Goal: Task Accomplishment & Management: Use online tool/utility

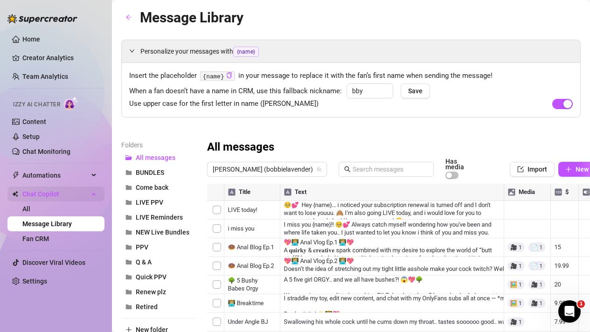
click at [24, 192] on span "Chat Copilot" at bounding box center [55, 194] width 66 height 15
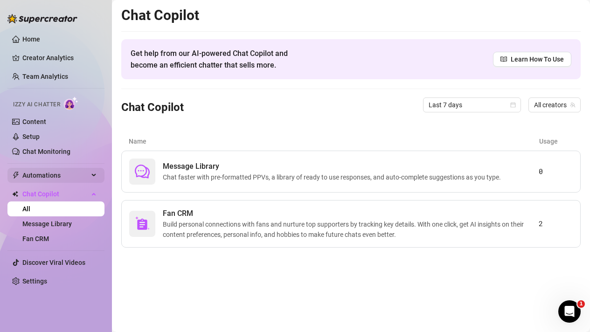
click at [95, 175] on icon at bounding box center [94, 175] width 5 height 0
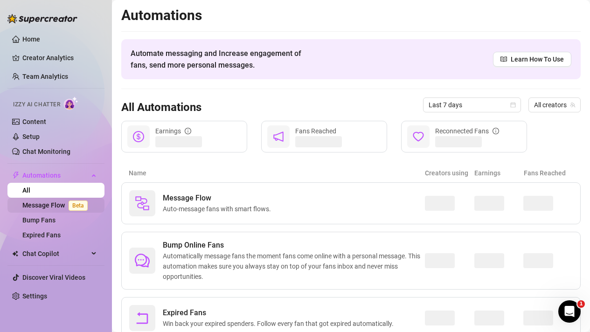
click at [66, 205] on link "Message Flow Beta" at bounding box center [56, 204] width 69 height 7
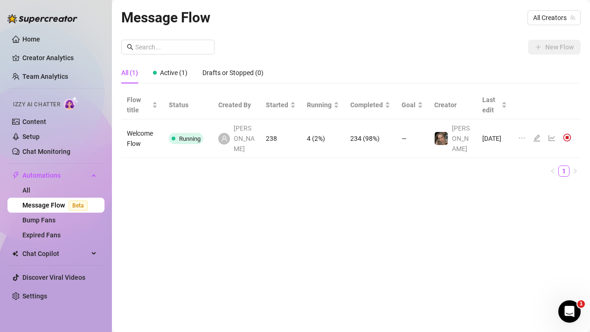
click at [541, 136] on div at bounding box center [538, 138] width 11 height 10
click at [541, 135] on div at bounding box center [538, 138] width 11 height 10
click at [536, 134] on icon "edit" at bounding box center [536, 137] width 7 height 7
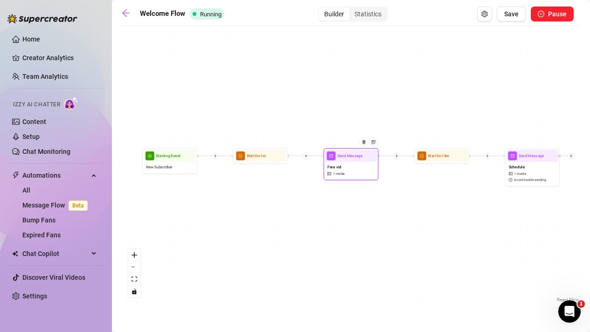
click at [340, 176] on span "1 media" at bounding box center [339, 173] width 12 height 5
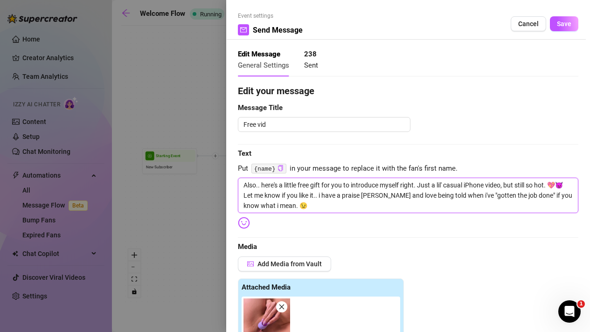
drag, startPoint x: 267, startPoint y: 184, endPoint x: 222, endPoint y: 183, distance: 44.8
click at [222, 183] on div "Event settings Send Message Cancel Save Edit Message General Settings 238 Sent …" at bounding box center [295, 166] width 590 height 332
type textarea "Are's a little free gift for you to introduce myself right. Just a lil' casual …"
type textarea "Asre's a little free gift for you to introduce myself right. Just a lil' casual…"
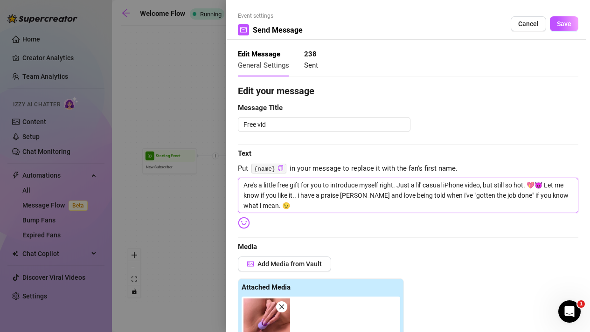
type textarea "Asre's a little free gift for you to introduce myself right. Just a lil' casual…"
type textarea "As re's a little free gift for you to introduce myself right. Just a lil' casua…"
type textarea "As pre's a little free gift for you to introduce myself right. Just a lil' casu…"
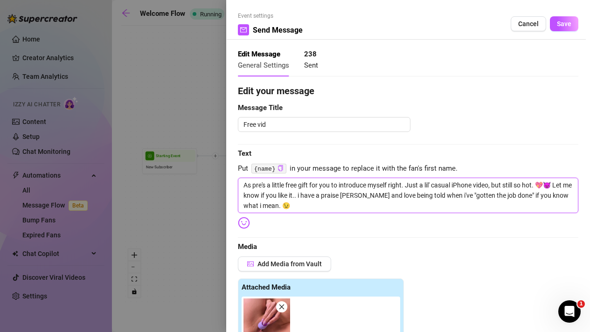
type textarea "As prre's a little free gift for you to introduce myself right. Just a lil' cas…"
type textarea "As prore's a little free gift for you to introduce myself right. Just a lil' ca…"
type textarea "As promre's a little free gift for you to introduce myself right. Just a lil' c…"
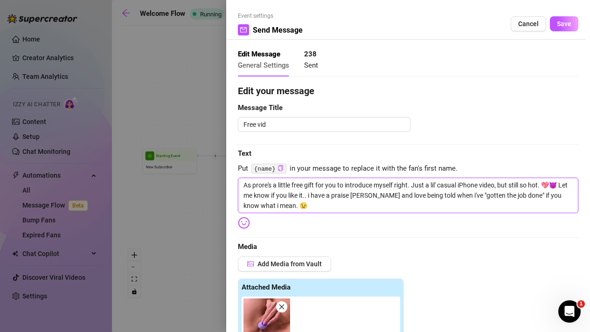
type textarea "As promre's a little free gift for you to introduce myself right. Just a lil' c…"
type textarea "As promire's a little free gift for you to introduce myself right. Just a lil' …"
type textarea "As promisre's a little free gift for you to introduce myself right. Just a lil'…"
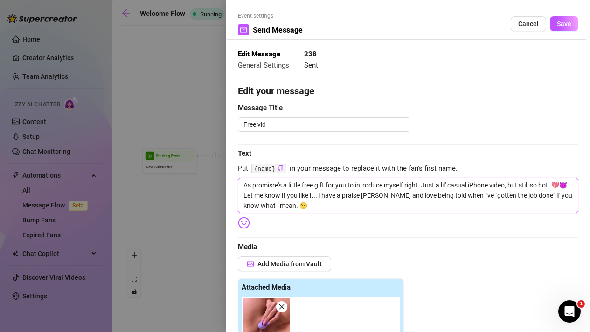
type textarea "As promisere's a little free gift for you to introduce myself right. Just a lil…"
type textarea "As promisedre's a little free gift for you to introduce myself right. Just a li…"
type textarea "As [DOMAIN_NAME]'s a little free gift for you to introduce myself right. Just a…"
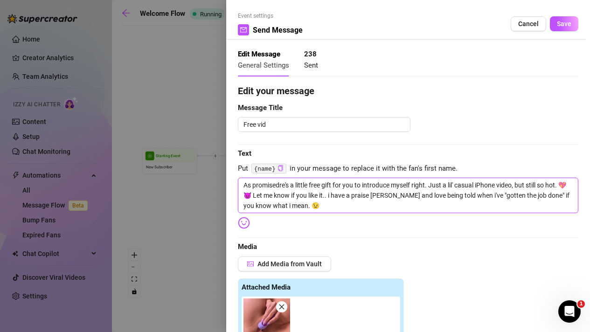
type textarea "As [DOMAIN_NAME]'s a little free gift for you to introduce myself right. Just a…"
type textarea "As promised..re's a little free gift for you to introduce myself right. Just a …"
type textarea "As promised.. re's a little free gift for you to introduce myself right. Just a…"
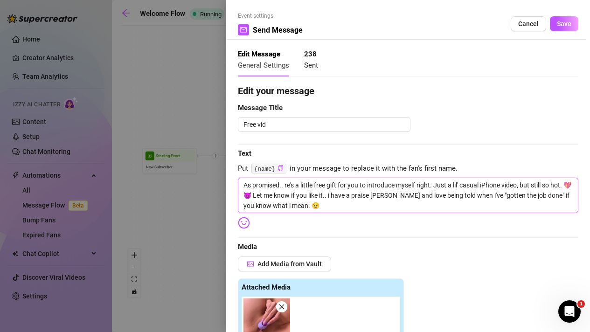
type textarea "As promised.. hre's a little free gift for you to introduce myself right. Just …"
type textarea "As promised.. here's a little free gift for you to introduce myself right. Just…"
click at [441, 186] on textarea "As promised.. here's a little free gift for you to introduce myself right. Just…" at bounding box center [408, 195] width 340 height 35
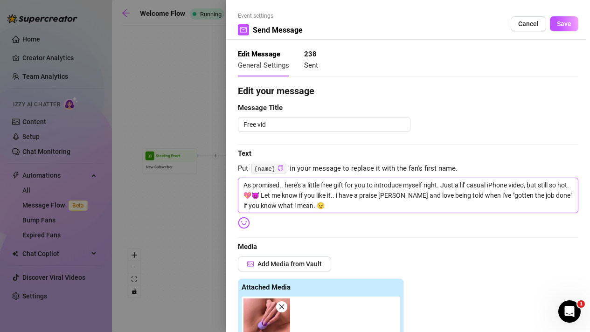
click at [444, 186] on textarea "As promised.. here's a little free gift for you to introduce myself right. Just…" at bounding box center [408, 195] width 340 height 35
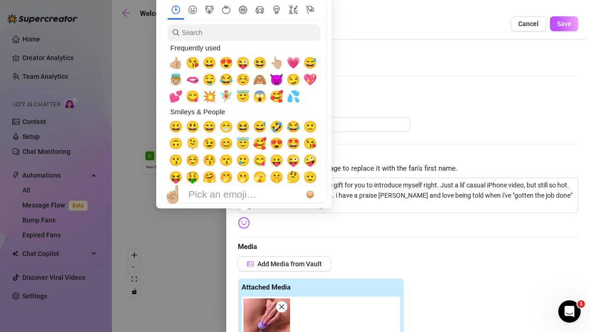
click at [245, 219] on img at bounding box center [244, 223] width 12 height 12
click at [291, 162] on span "😜" at bounding box center [293, 160] width 14 height 13
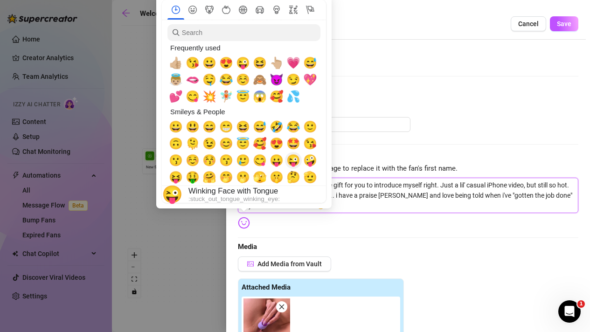
type textarea "As promised.. here's a little free gift for you to introduce myself right. 😜Jus…"
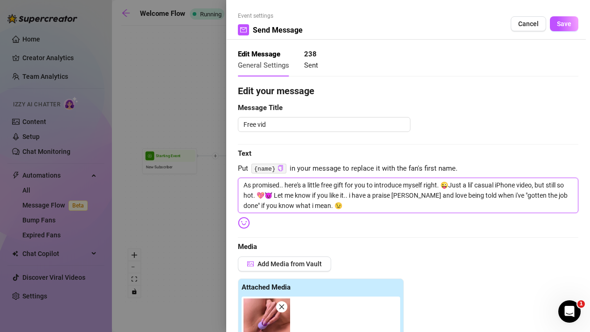
type textarea "As promised.. here's a little free gift for you to introduce myself right. 😜 Ju…"
type textarea "As promised.. here's a little free gift for you to introduce myself right. 😜 IJ…"
type textarea "As promised.. here's a little free gift for you to introduce myself right. 😜 It…"
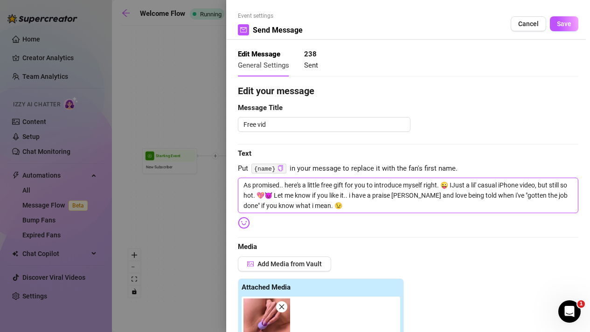
type textarea "As promised.. here's a little free gift for you to introduce myself right. 😜 It…"
type textarea "As promised.. here's a little free gift for you to introduce myself right. 😜 IJ…"
type textarea "As promised.. here's a little free gift for you to introduce myself right. 😜 Ju…"
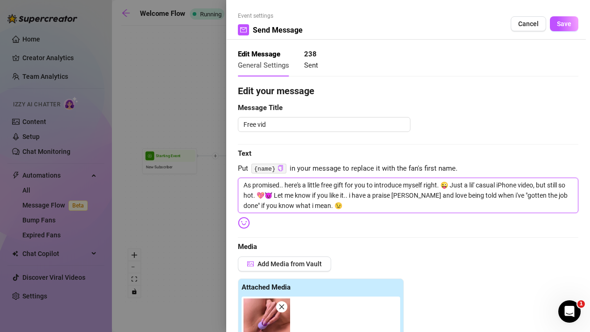
click at [251, 194] on textarea "As promised.. here's a little free gift for you to introduce myself right. 😜 Ju…" at bounding box center [408, 195] width 340 height 35
click at [252, 194] on textarea "As promised.. here's a little free gift for you to introduce myself right. 😜 Ju…" at bounding box center [408, 195] width 340 height 35
type textarea "As promised.. here's a little free gift for you to introduce myself right. 😜 Ju…"
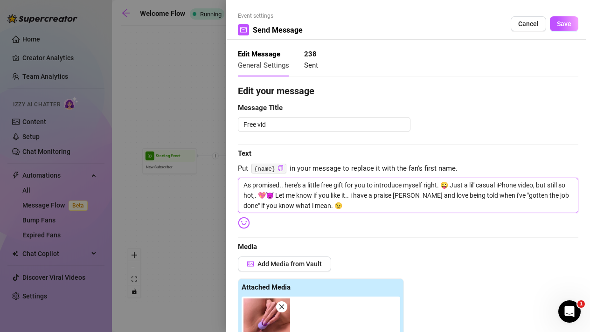
type textarea "As promised.. here's a little free gift for you to introduce myself right. 😜 Ju…"
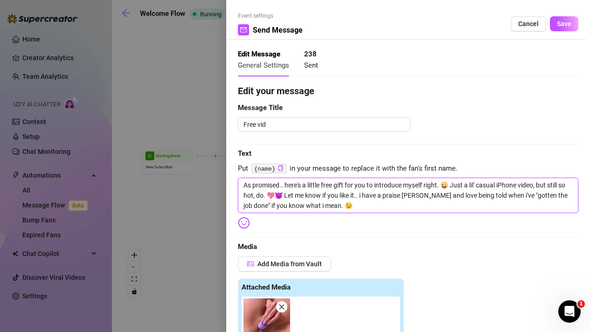
type textarea "As promised.. here's a little free gift for you to introduce myself right. 😜 Ju…"
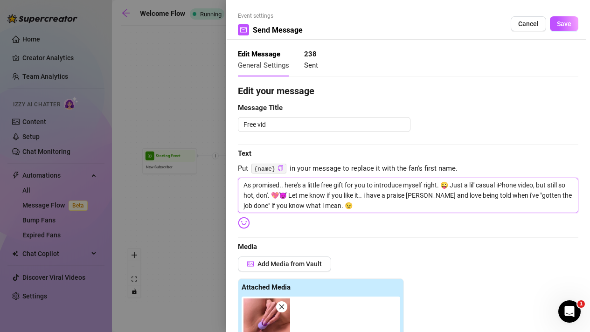
type textarea "As promised.. here's a little free gift for you to introduce myself right. 😜 Ju…"
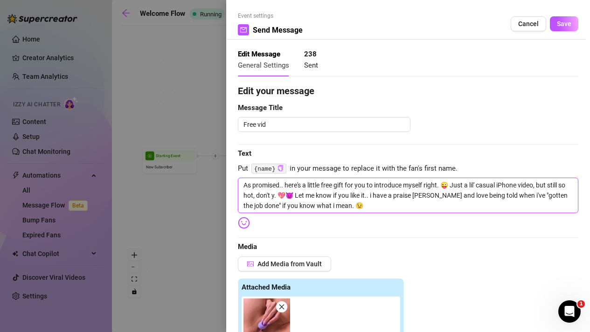
type textarea "As promised.. here's a little free gift for you to introduce myself right. 😜 Ju…"
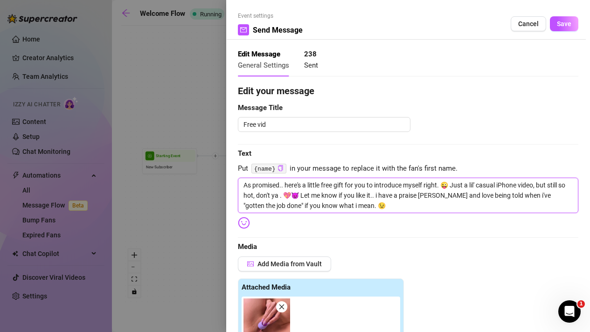
type textarea "As promised.. here's a little free gift for you to introduce myself right. 😜 Ju…"
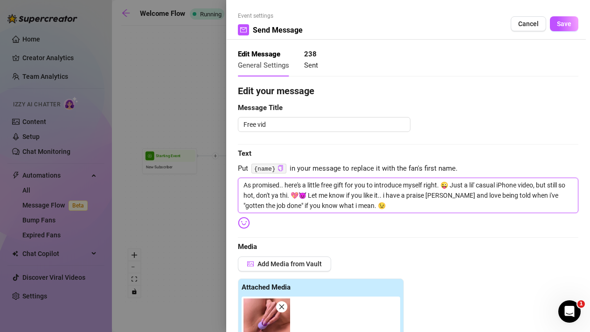
type textarea "As promised.. here's a little free gift for you to introduce myself right. 😜 Ju…"
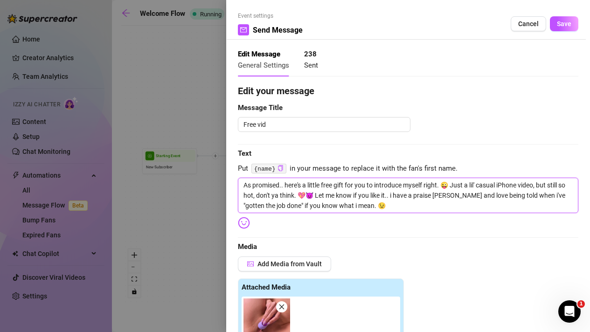
type textarea "As promised.. here's a little free gift for you to introduce myself right. 😜 Ju…"
drag, startPoint x: 312, startPoint y: 194, endPoint x: 355, endPoint y: 212, distance: 46.2
click at [355, 212] on textarea "As promised.. here's a little free gift for you to introduce myself right. 😜 Ju…" at bounding box center [408, 195] width 340 height 35
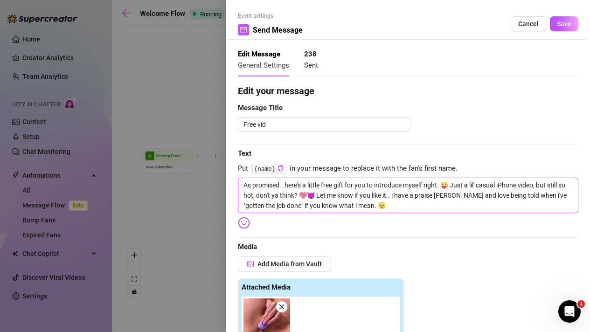
type textarea "As promised.. here's a little free gift for you to introduce myself right. 😜 Ju…"
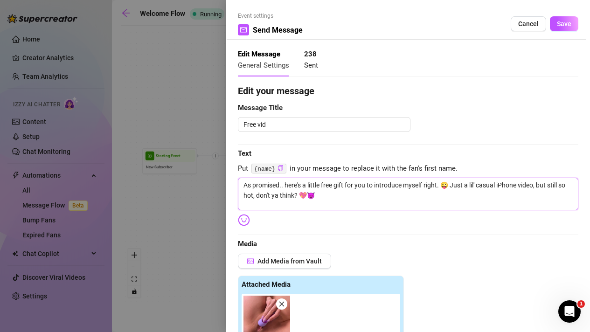
type textarea "As promised.. here's a little free gift for you to introduce myself right. 😜 Ju…"
click at [567, 25] on span "Save" at bounding box center [564, 23] width 14 height 7
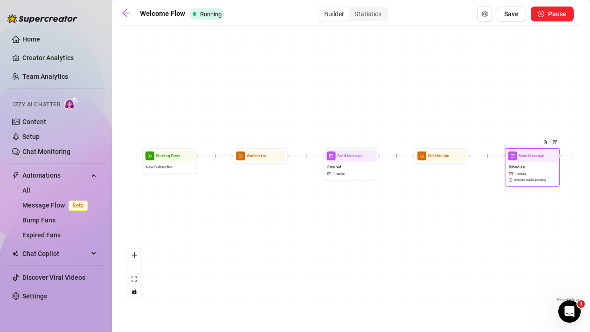
click at [520, 178] on span "Avoid double sending" at bounding box center [530, 180] width 32 height 5
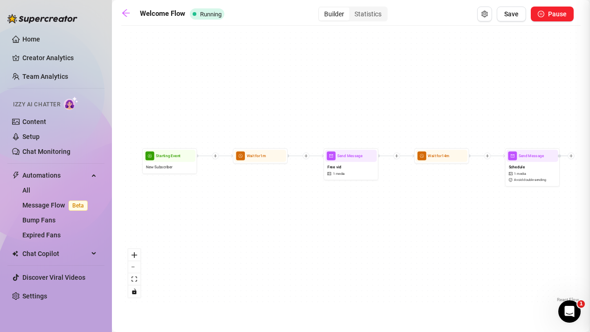
type textarea "Oh, and here's my livestream schedule and private video call availability for t…"
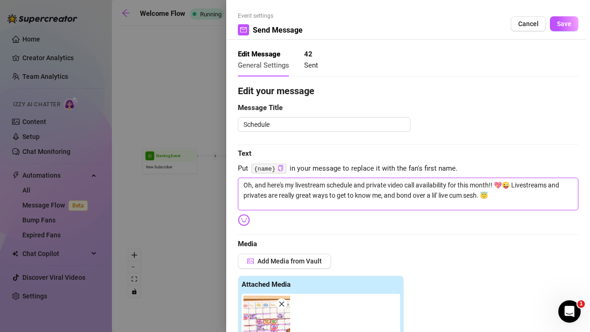
click at [504, 181] on textarea "Oh, and here's my livestream schedule and private video call availability for t…" at bounding box center [408, 194] width 340 height 33
type textarea "Oh, and here's my livestream schedule and private video call availability for t…"
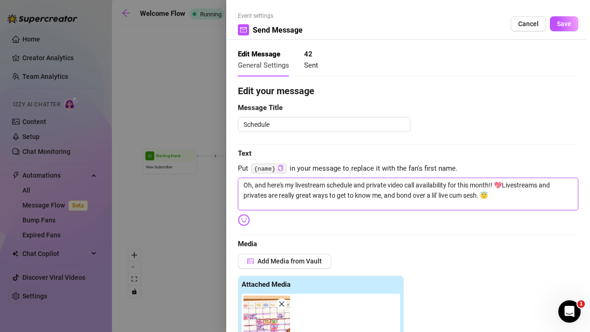
type textarea "Oh, and here's my livestream schedule and private video call availability for t…"
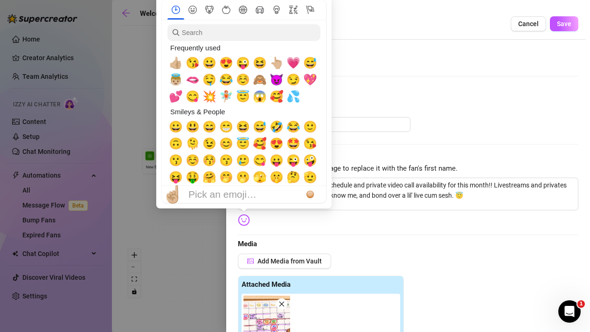
click at [242, 219] on img at bounding box center [244, 220] width 12 height 12
click at [260, 145] on span "🥰" at bounding box center [260, 143] width 14 height 13
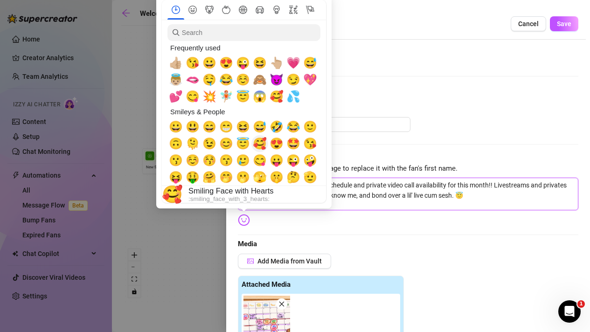
type textarea "Oh, and here's my livestream schedule and private video call availability for t…"
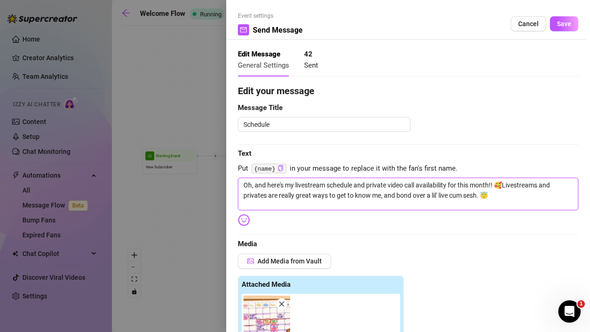
click at [517, 194] on textarea "Oh, and here's my livestream schedule and private video call availability for t…" at bounding box center [408, 194] width 340 height 33
click at [502, 184] on textarea "Oh, and here's my livestream schedule and private video call availability for t…" at bounding box center [408, 194] width 340 height 33
type textarea "Oh, and here's my livestream schedule and private video call availability for t…"
click at [491, 198] on textarea "Oh, and here's my livestream schedule and private video call availability for t…" at bounding box center [408, 194] width 340 height 33
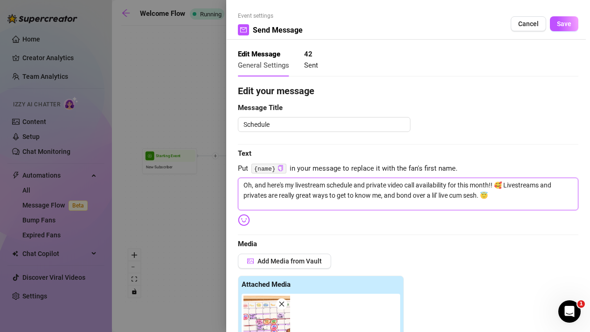
type textarea "Oh, and here's my livestream schedule and private video call availability for t…"
click at [243, 221] on img at bounding box center [244, 220] width 12 height 12
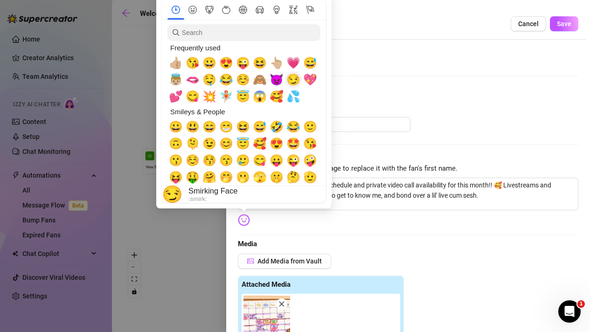
click at [294, 79] on span "😏" at bounding box center [293, 79] width 14 height 13
type textarea "Oh, and here's my livestream schedule and private video call availability for t…"
click at [294, 94] on span "💦" at bounding box center [293, 96] width 14 height 13
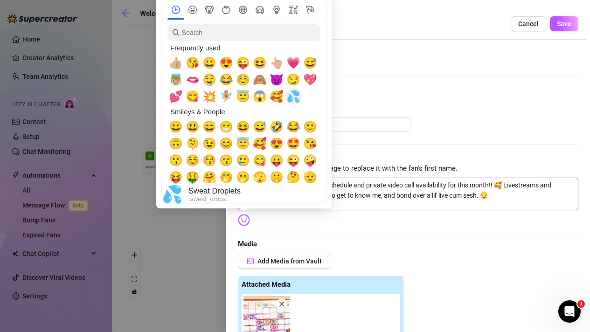
type textarea "Oh, and here's my livestream schedule and private video call availability for t…"
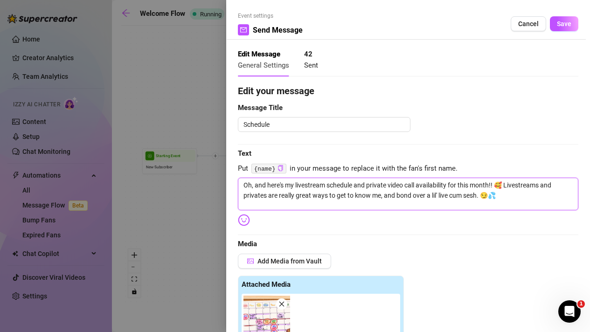
click at [502, 185] on textarea "Oh, and here's my livestream schedule and private video call availability for t…" at bounding box center [408, 194] width 340 height 33
type textarea "Oh, and here's my livestream schedule and private video call availability for t…"
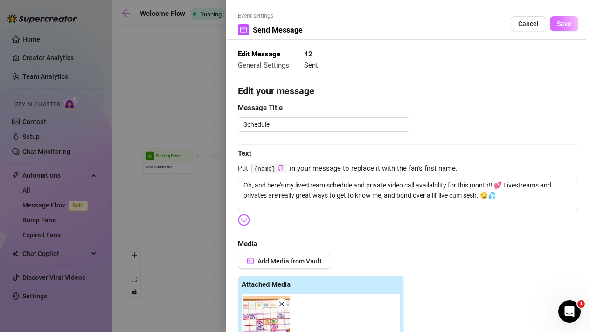
click at [568, 23] on span "Save" at bounding box center [564, 23] width 14 height 7
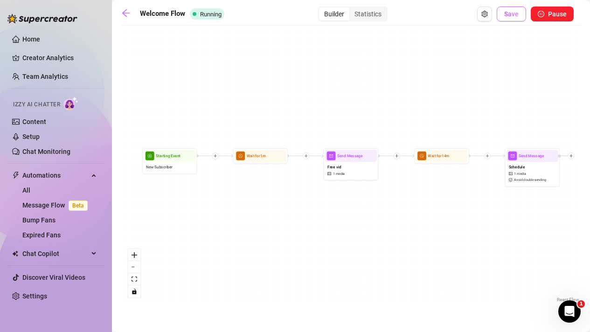
click at [516, 21] on button "Save" at bounding box center [511, 14] width 29 height 15
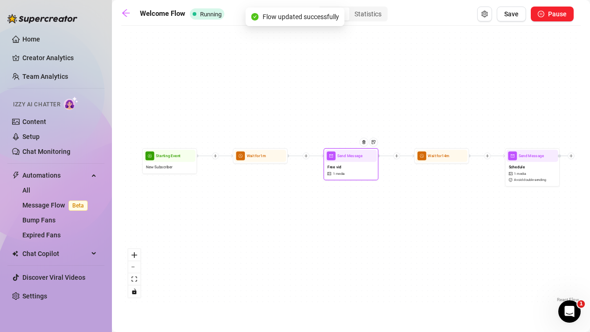
click at [367, 170] on div "Free vid 1 media" at bounding box center [351, 170] width 52 height 17
click at [346, 174] on div "Free vid 1 media" at bounding box center [351, 170] width 52 height 17
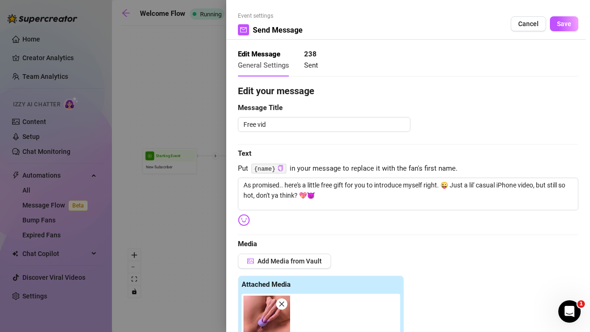
type textarea "As promised.. here's a little free gift for you to introduce myself right. 😜 Ju…"
click at [568, 27] on span "Save" at bounding box center [564, 23] width 14 height 7
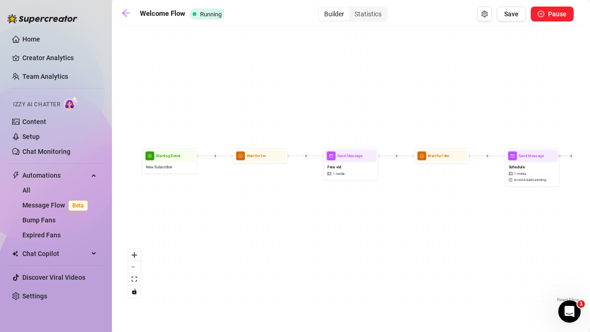
click at [524, 188] on div "Send Message Schedule 1 media Avoid double sending Wait for 1m Send Message Fre…" at bounding box center [350, 167] width 459 height 274
click at [524, 174] on span "1 media" at bounding box center [520, 173] width 12 height 5
type textarea "Oh, and here's my livestream schedule and private video call availability for t…"
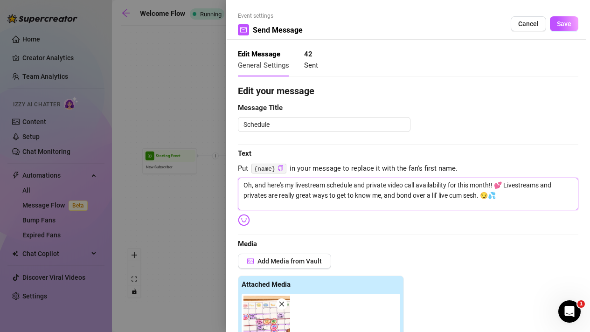
click at [265, 194] on textarea "Oh, and here's my livestream schedule and private video call availability for t…" at bounding box center [408, 194] width 340 height 33
type textarea "Oh, and here's my livestream schedule and private video call availability for t…"
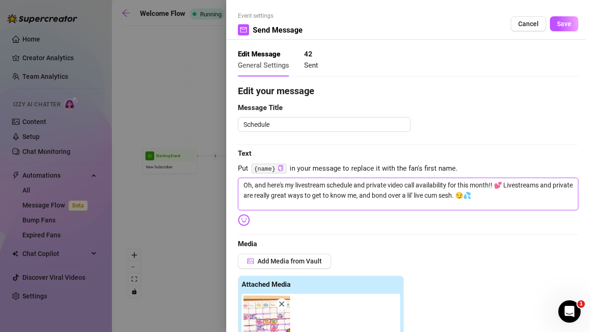
type textarea "Oh, and here's my livestream schedule and private video call availability for t…"
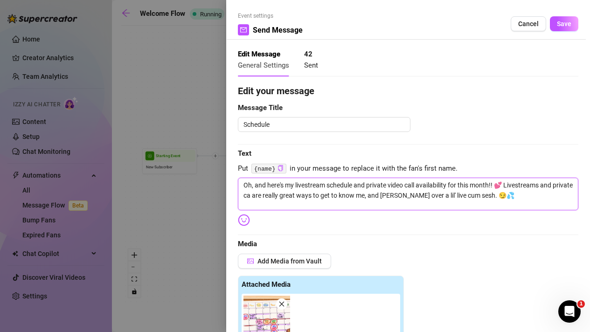
type textarea "Oh, and here's my livestream schedule and private video call availability for t…"
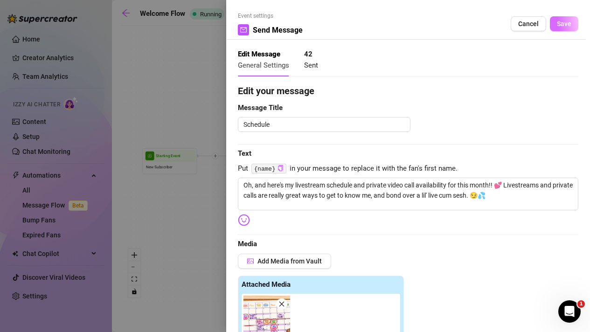
click at [568, 23] on span "Save" at bounding box center [564, 23] width 14 height 7
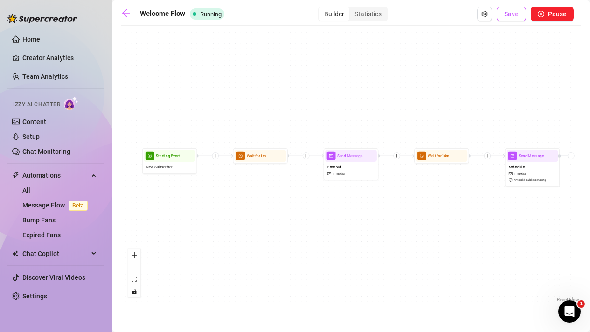
click at [524, 13] on button "Save" at bounding box center [511, 14] width 29 height 15
click at [126, 16] on icon "arrow-left" at bounding box center [125, 12] width 9 height 9
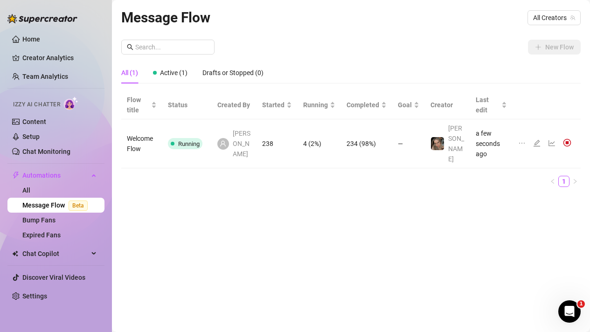
click at [409, 61] on div "New Flow All (1) Active (1) Drafts or Stopped (0) Flow title Status Created By …" at bounding box center [350, 117] width 459 height 155
click at [561, 28] on div "Message Flow All Creators" at bounding box center [350, 18] width 459 height 22
click at [561, 22] on span "All Creators" at bounding box center [554, 18] width 42 height 14
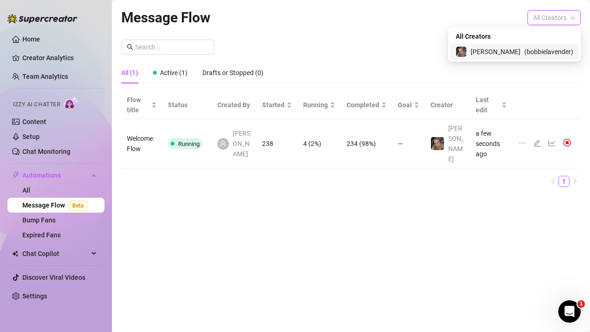
click at [533, 50] on span "( bobbielavender )" at bounding box center [548, 52] width 49 height 10
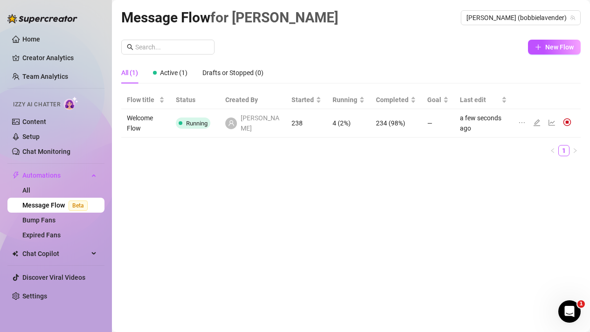
click at [533, 50] on button "New Flow" at bounding box center [554, 47] width 53 height 15
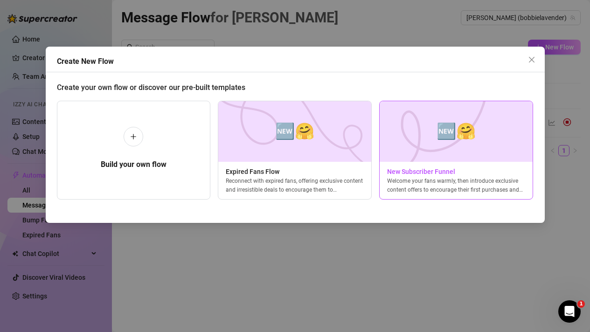
scroll to position [0, 4]
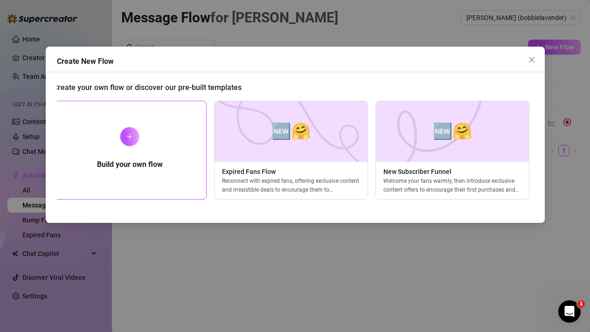
click at [150, 128] on div "Build your own flow" at bounding box center [130, 150] width 154 height 99
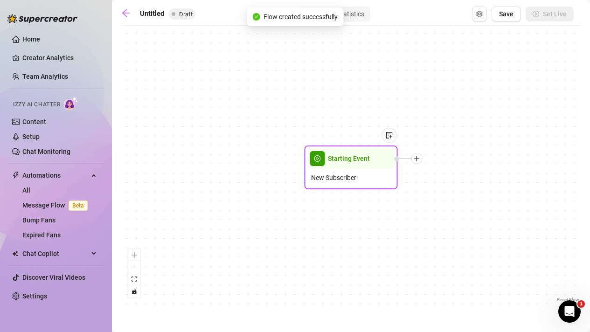
click at [354, 163] on span "Starting Event" at bounding box center [349, 158] width 42 height 10
click at [345, 171] on div "New Subscriber" at bounding box center [351, 178] width 88 height 18
click at [388, 142] on div at bounding box center [389, 135] width 15 height 15
click at [368, 154] on span "Starting Event" at bounding box center [349, 158] width 42 height 10
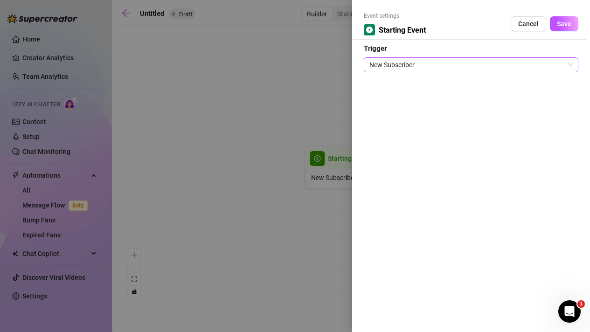
click at [436, 68] on span "New Subscriber" at bounding box center [470, 65] width 203 height 14
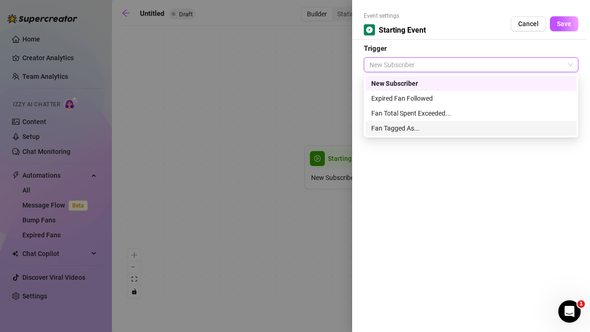
click at [430, 132] on div "Fan Tagged As..." at bounding box center [471, 128] width 200 height 10
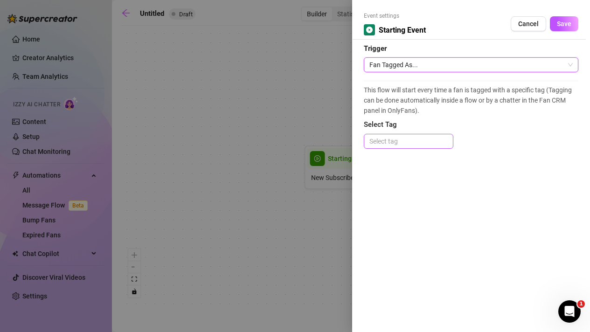
click at [412, 139] on div at bounding box center [409, 141] width 86 height 13
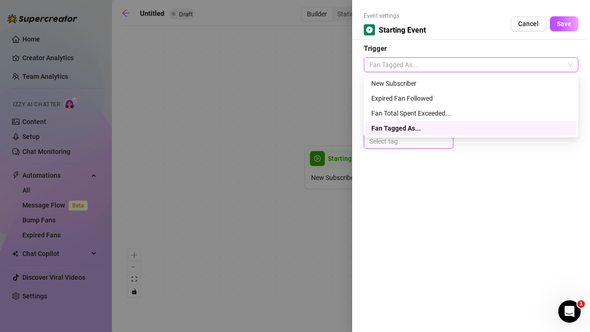
click at [410, 66] on span "Fan Tagged As..." at bounding box center [470, 65] width 203 height 14
click at [403, 115] on div "Fan Total Spent Exceeded..." at bounding box center [471, 113] width 200 height 10
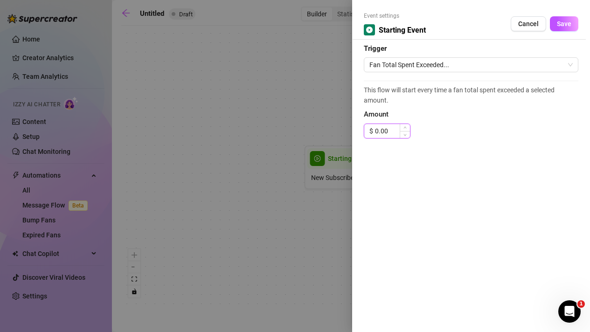
click at [377, 130] on input "0.00" at bounding box center [392, 131] width 35 height 14
type input "500.00"
click at [465, 146] on div "This flow will start every time a fan total spent exceeded a selected amount. A…" at bounding box center [471, 114] width 215 height 67
click at [568, 27] on span "Save" at bounding box center [564, 23] width 14 height 7
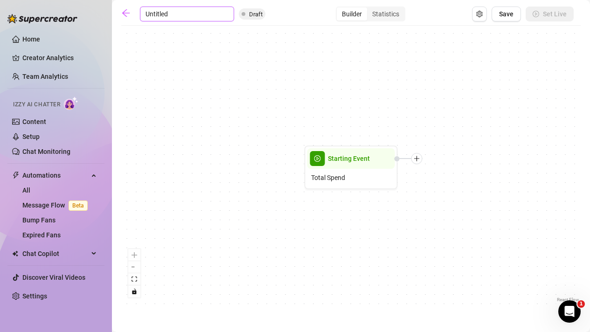
click at [158, 14] on input "Untitled" at bounding box center [187, 14] width 94 height 15
drag, startPoint x: 182, startPoint y: 17, endPoint x: 120, endPoint y: 11, distance: 62.3
click at [158, 14] on input "Untitled" at bounding box center [187, 14] width 94 height 15
drag, startPoint x: 172, startPoint y: 14, endPoint x: 144, endPoint y: 14, distance: 28.5
click at [144, 14] on input "Untitled" at bounding box center [187, 14] width 94 height 15
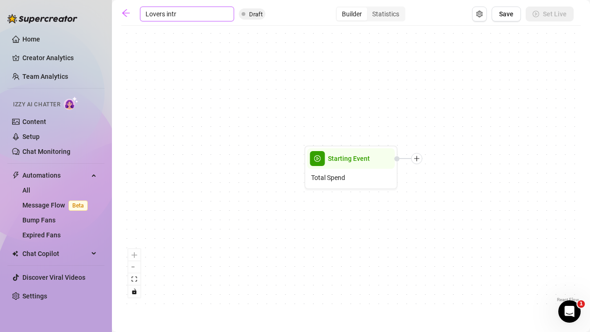
type input "Lovers intro"
click at [187, 14] on input "Lovers intro" at bounding box center [187, 14] width 94 height 15
type input "Lovers Welcome"
click at [518, 17] on button "Save" at bounding box center [506, 14] width 29 height 15
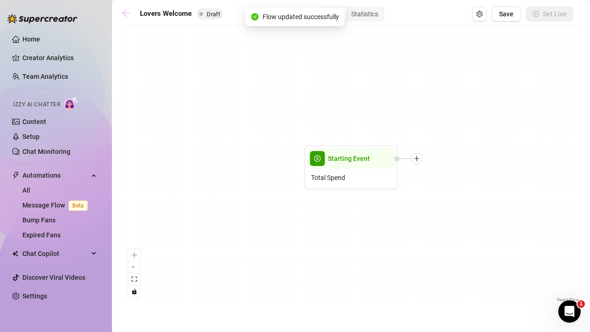
click at [126, 15] on icon "arrow-left" at bounding box center [125, 12] width 9 height 9
